Goal: Register for event/course

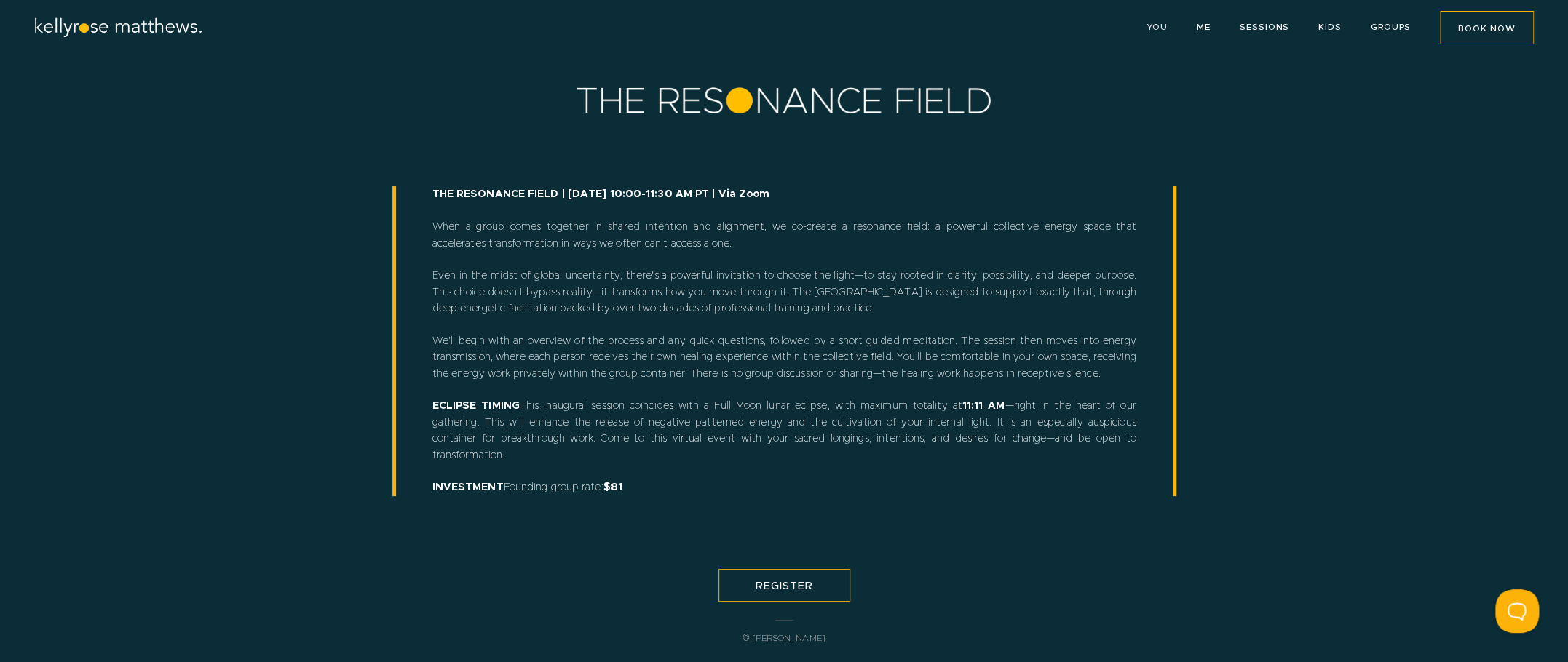
click at [1156, 23] on link "YOU" at bounding box center [1156, 27] width 22 height 9
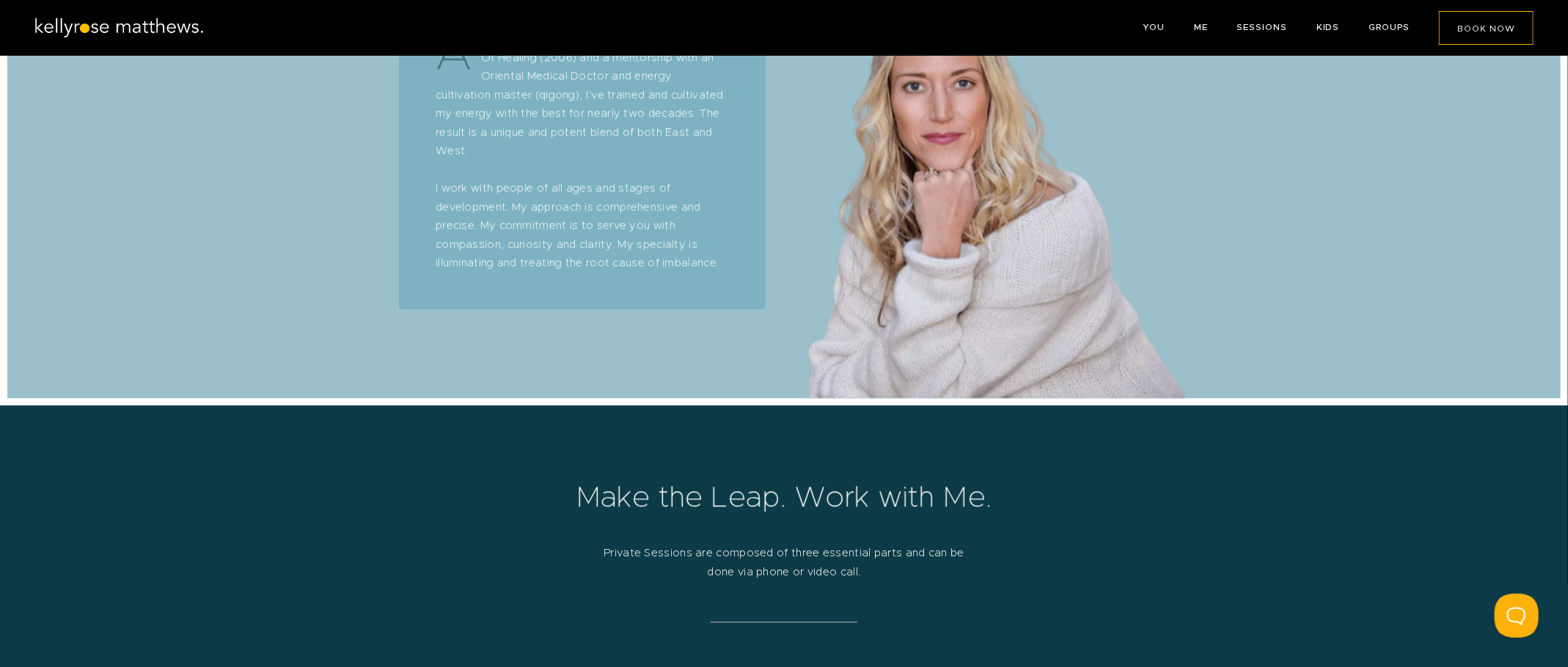
scroll to position [2209, 0]
click at [1203, 26] on link "ME" at bounding box center [1201, 27] width 14 height 9
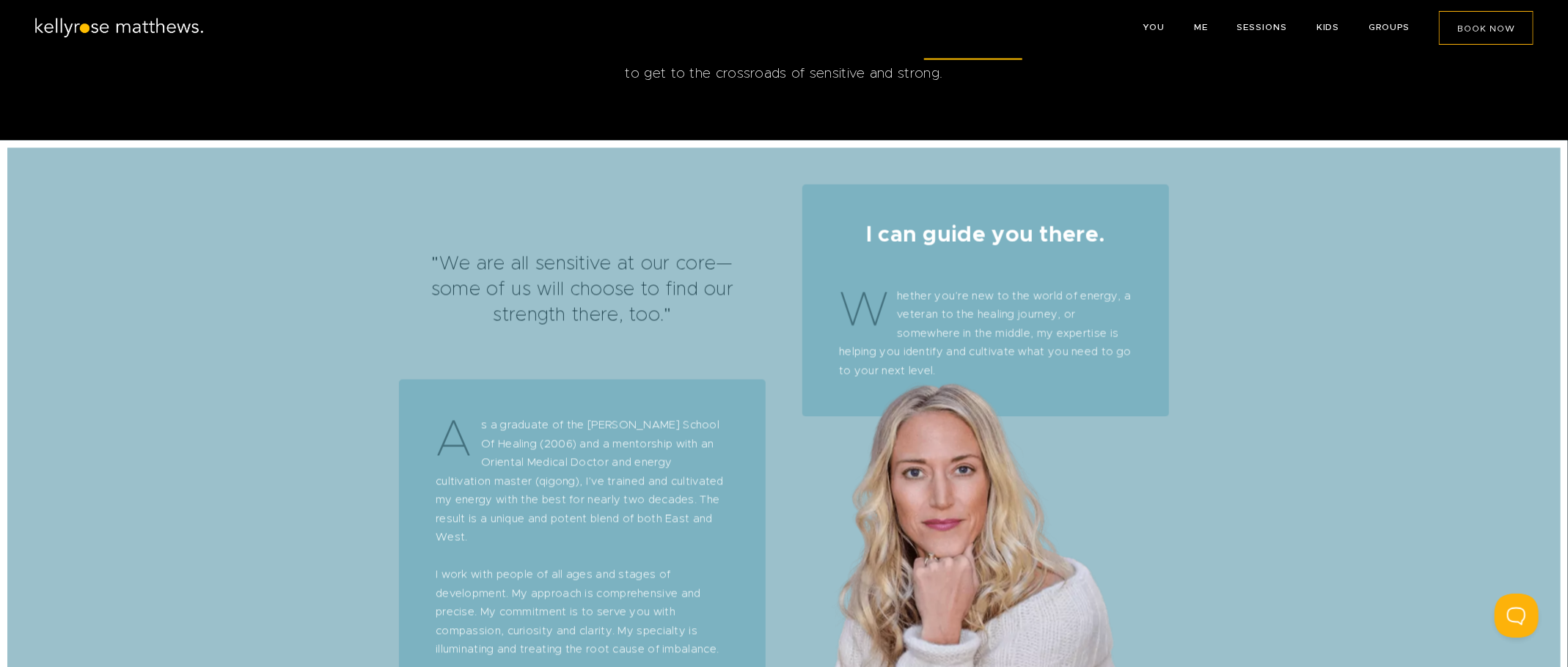
scroll to position [1759, 0]
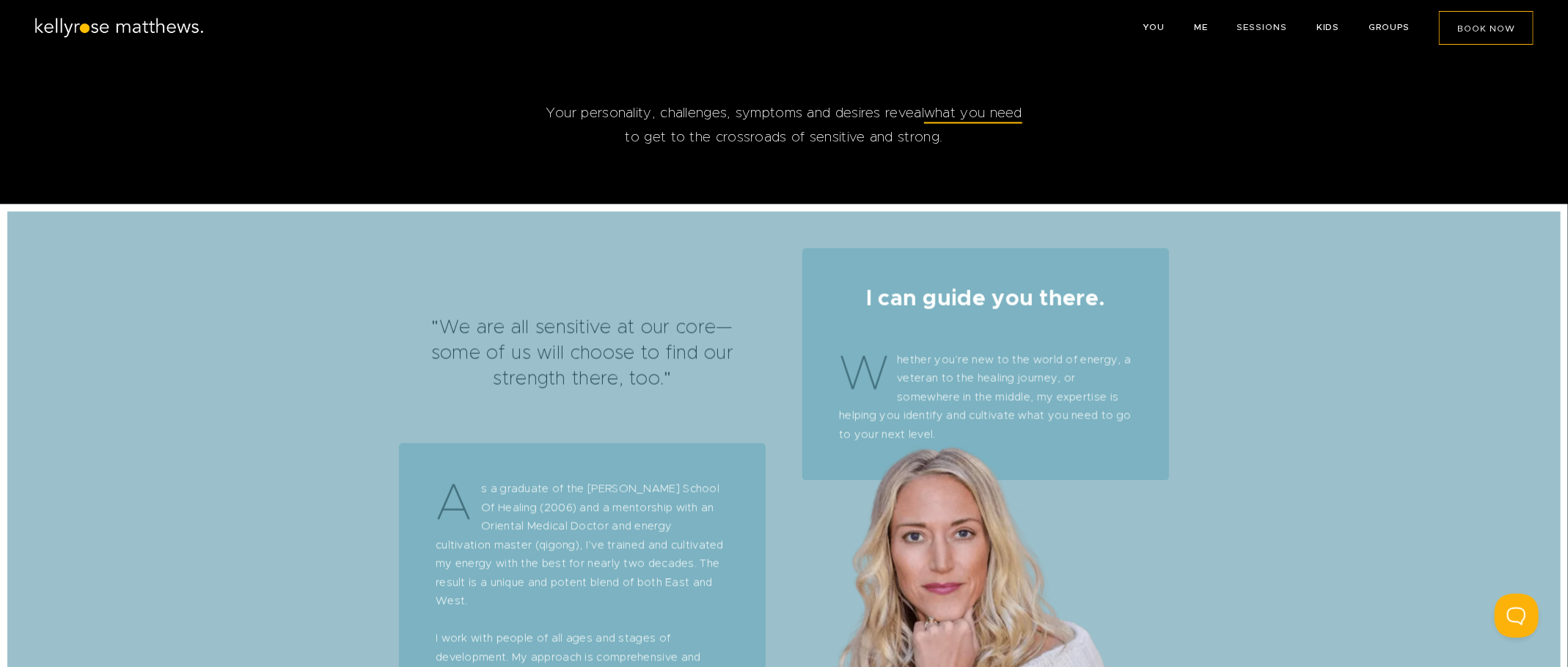
click at [1269, 25] on link "SESSIONS" at bounding box center [1261, 27] width 49 height 9
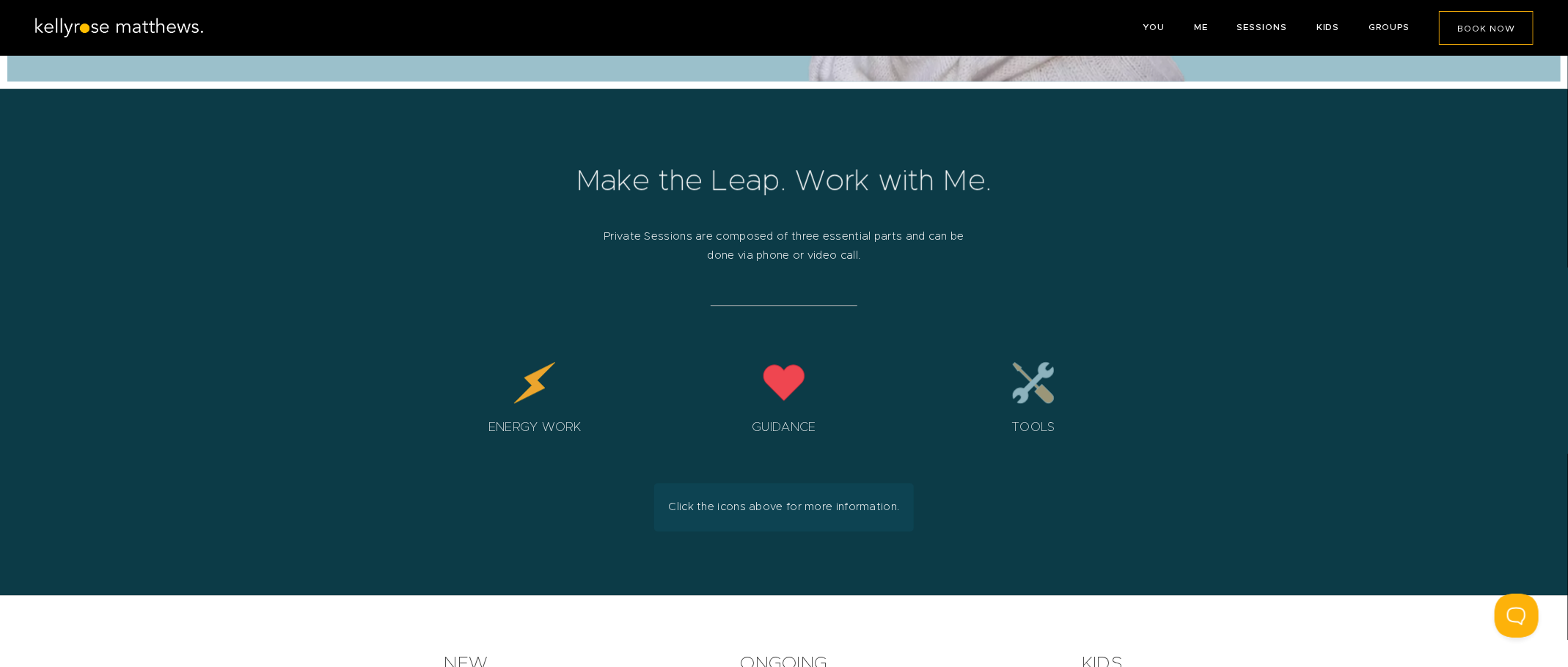
scroll to position [2558, 0]
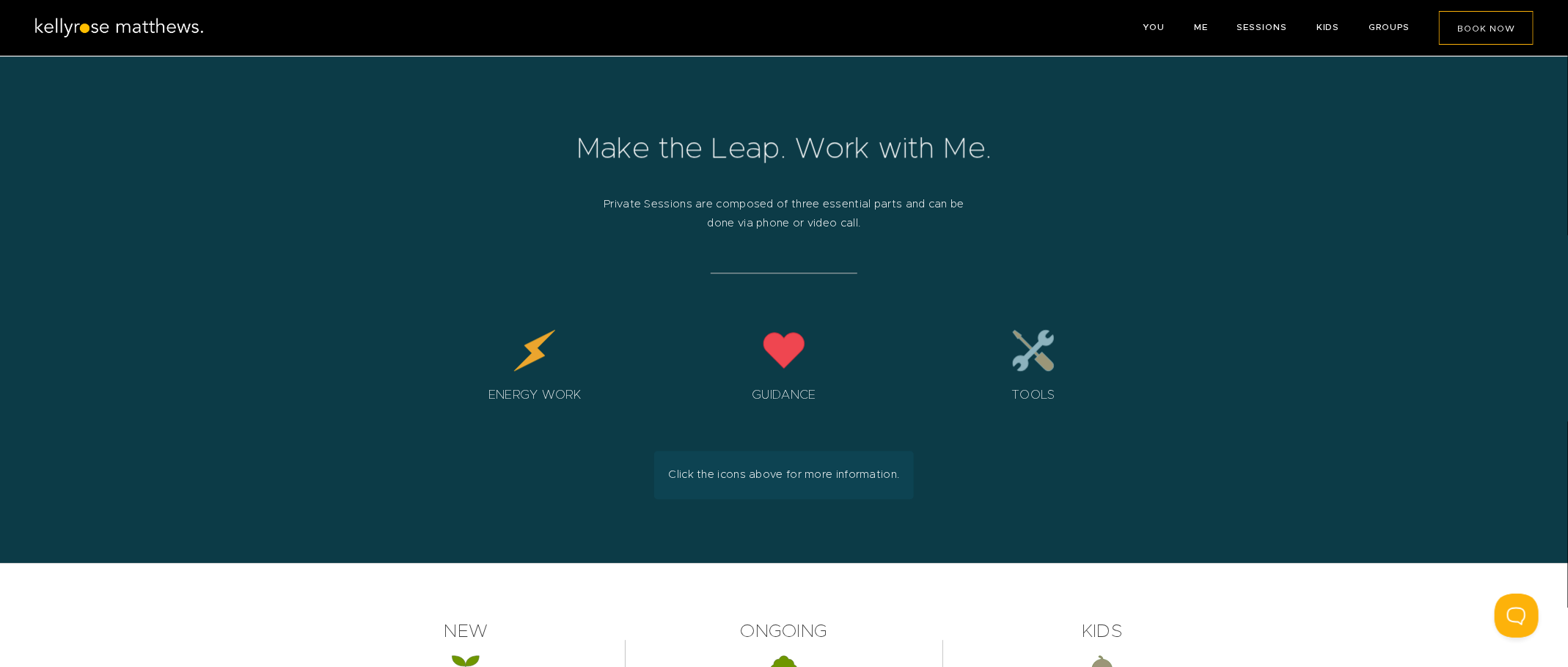
click at [1323, 19] on div "KIDS" at bounding box center [1328, 27] width 24 height 34
click at [1323, 29] on link "KIDS" at bounding box center [1328, 27] width 24 height 9
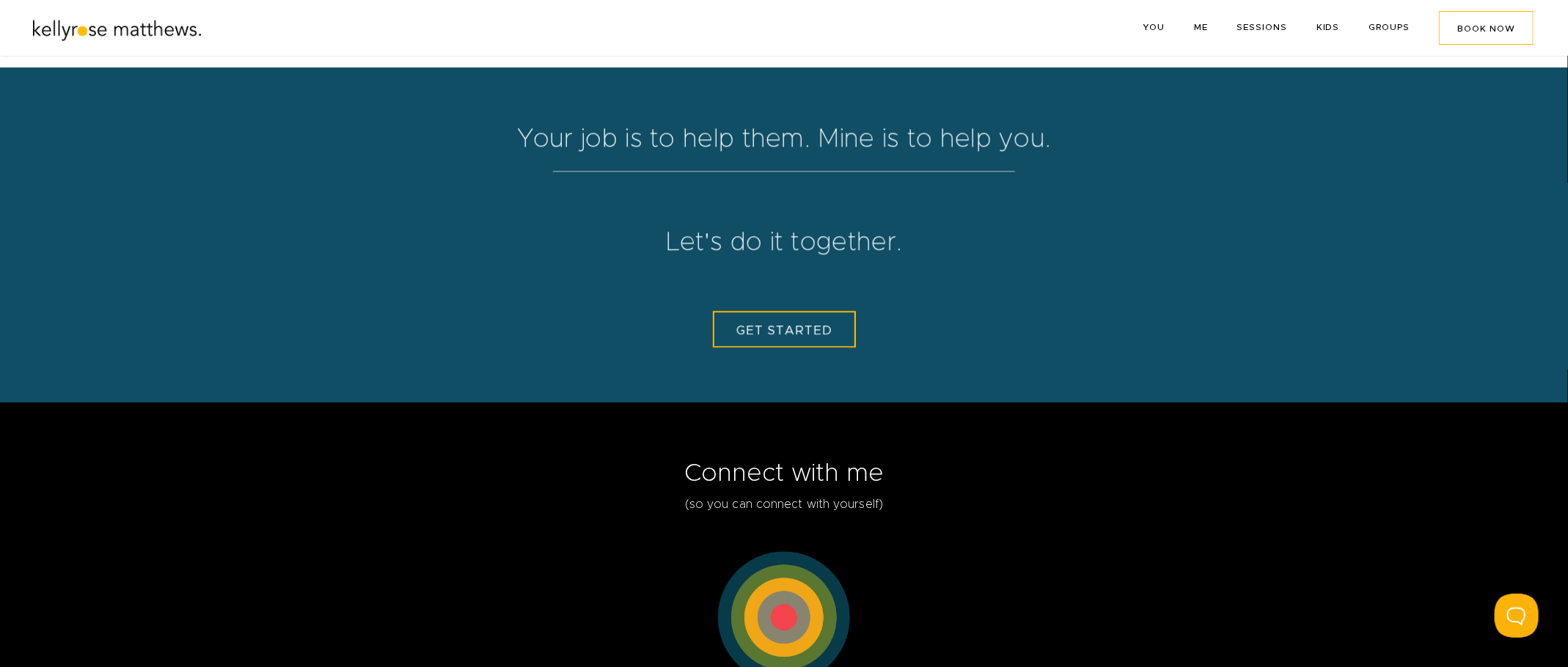
scroll to position [2415, 0]
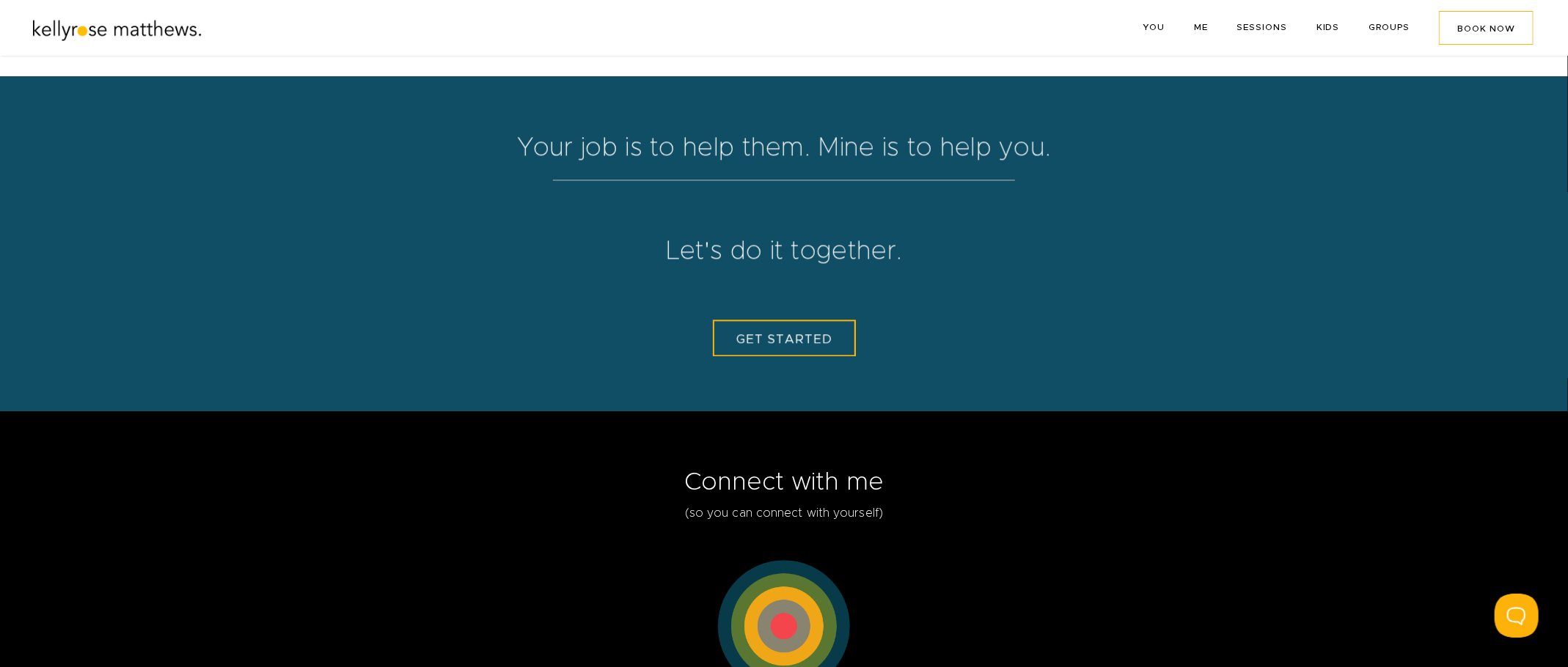
click at [1390, 28] on link "GROUPS" at bounding box center [1389, 27] width 41 height 9
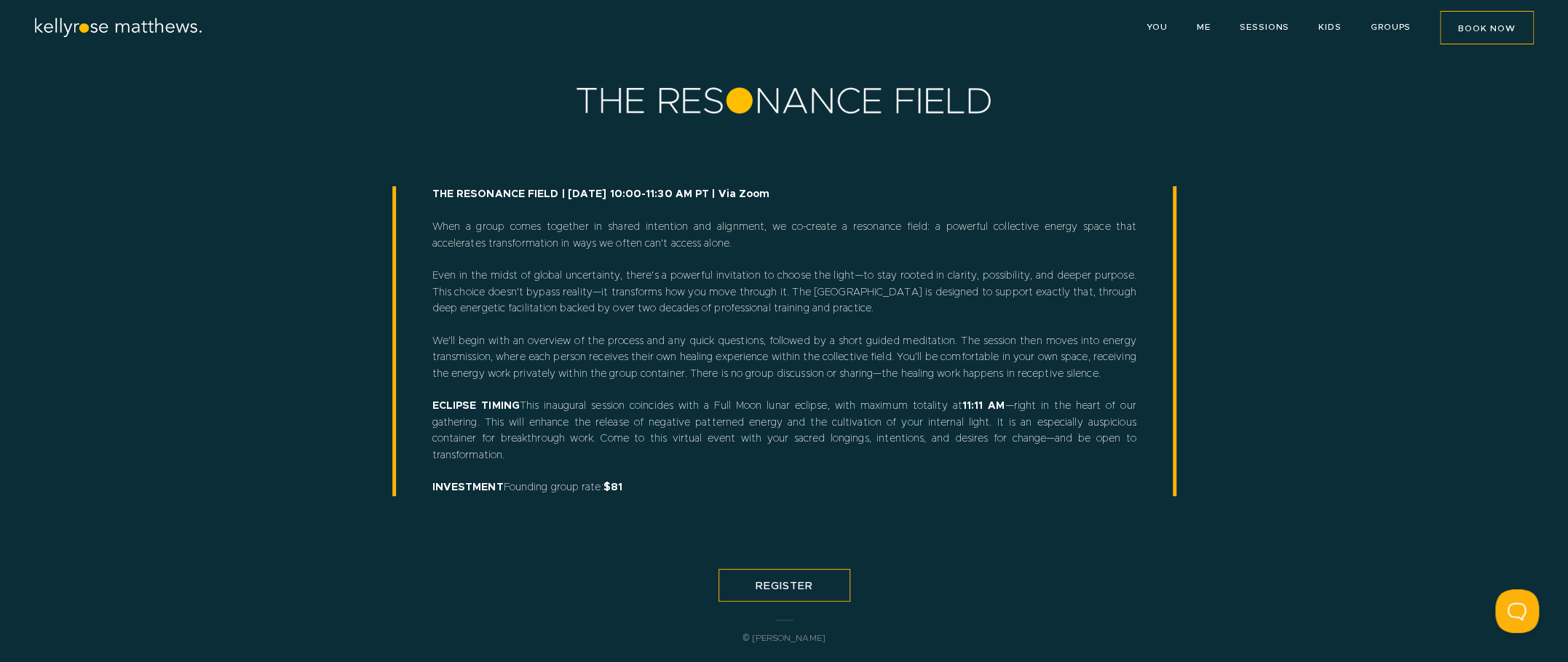
scroll to position [18, 0]
click at [791, 582] on span "REGISTER" at bounding box center [784, 584] width 58 height 11
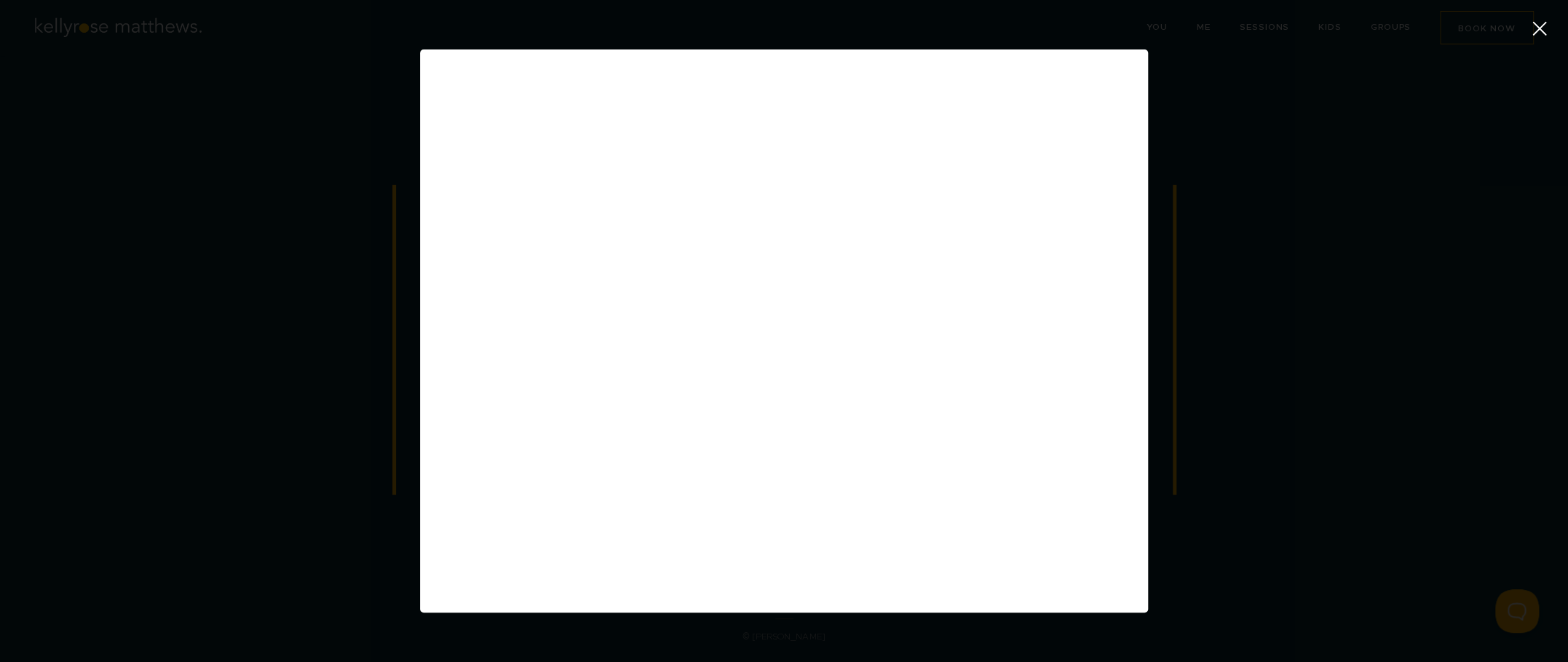
click at [1290, 86] on div "2/2" at bounding box center [784, 331] width 1568 height 662
